Goal: Find specific page/section: Find specific page/section

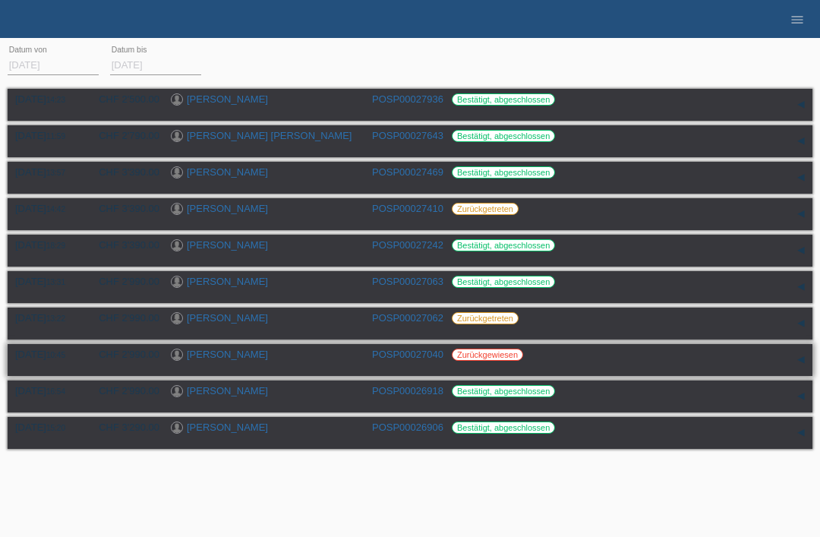
click at [224, 360] on link "[PERSON_NAME]" at bounding box center [227, 354] width 81 height 11
